Goal: Information Seeking & Learning: Check status

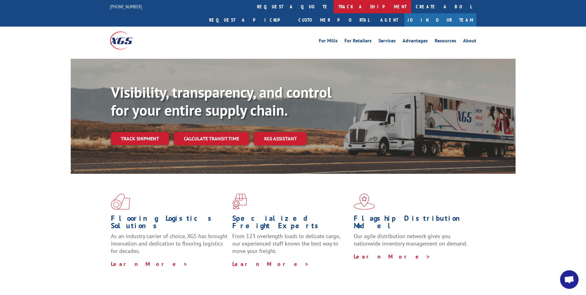
click at [334, 6] on link "track a shipment" at bounding box center [373, 6] width 78 height 13
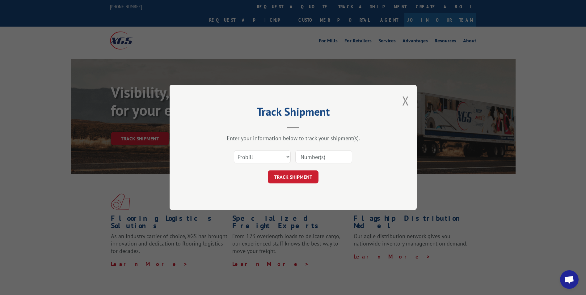
click at [311, 157] on input at bounding box center [324, 157] width 57 height 13
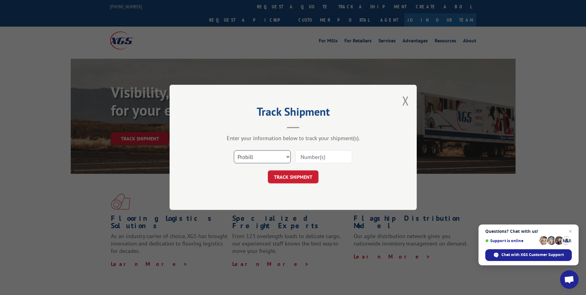
click at [280, 154] on select "Select category... Probill BOL PO" at bounding box center [262, 157] width 57 height 13
select select "bol"
click at [234, 151] on select "Select category... Probill BOL PO" at bounding box center [262, 157] width 57 height 13
click at [324, 155] on input at bounding box center [324, 157] width 57 height 13
type input "2846538"
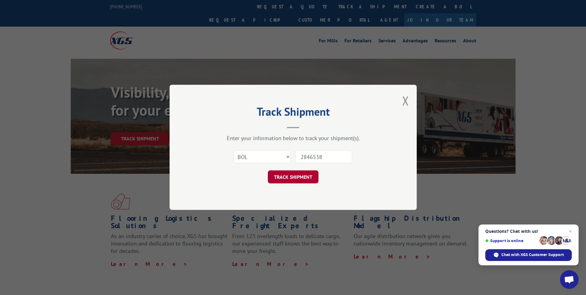
click at [299, 174] on button "TRACK SHIPMENT" at bounding box center [293, 177] width 51 height 13
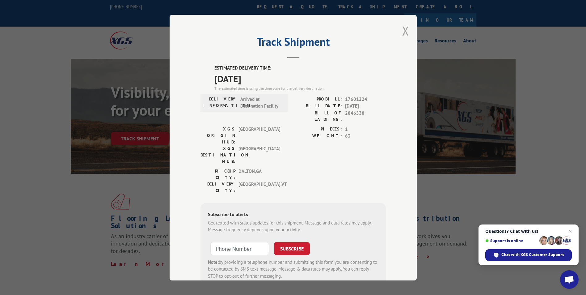
click at [404, 35] on button "Close modal" at bounding box center [405, 31] width 7 height 16
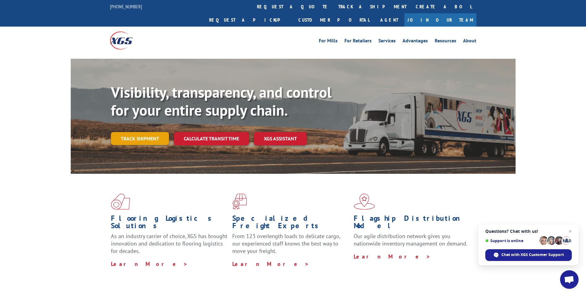
click at [143, 132] on link "Track shipment" at bounding box center [140, 138] width 58 height 13
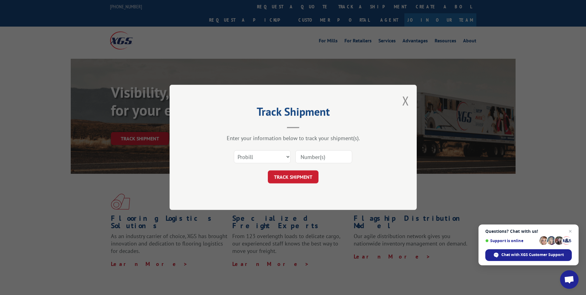
click at [336, 158] on input at bounding box center [324, 157] width 57 height 13
type input "2846108"
click at [285, 157] on select "Select category... Probill BOL PO" at bounding box center [262, 157] width 57 height 13
select select "bol"
click at [234, 151] on select "Select category... Probill BOL PO" at bounding box center [262, 157] width 57 height 13
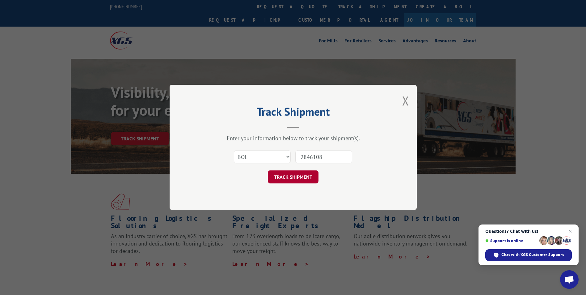
click at [293, 181] on button "TRACK SHIPMENT" at bounding box center [293, 177] width 51 height 13
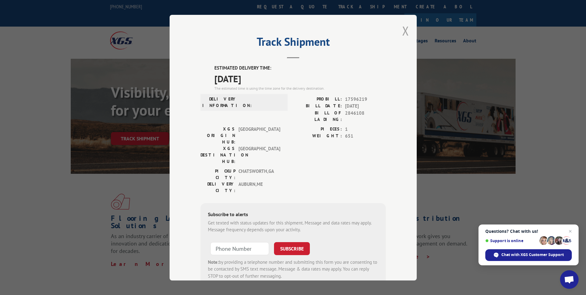
click at [402, 30] on button "Close modal" at bounding box center [405, 31] width 7 height 16
